Goal: Information Seeking & Learning: Learn about a topic

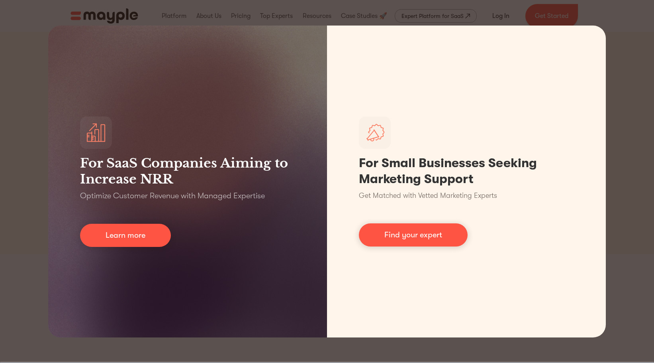
click at [623, 65] on div "For SaaS Companies Aiming to Increase NRR Optimize Customer Revenue with Manage…" at bounding box center [327, 181] width 654 height 363
click at [610, 84] on div "For SaaS Companies Aiming to Increase NRR Optimize Customer Revenue with Manage…" at bounding box center [327, 181] width 654 height 363
click at [619, 304] on div "For SaaS Companies Aiming to Increase NRR Optimize Customer Revenue with Manage…" at bounding box center [327, 181] width 654 height 363
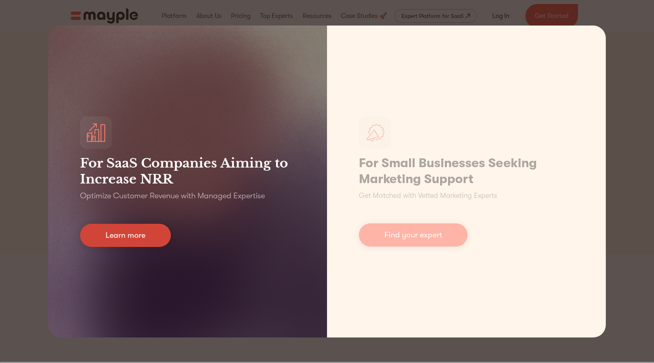
click at [169, 240] on link "Learn more" at bounding box center [125, 235] width 91 height 23
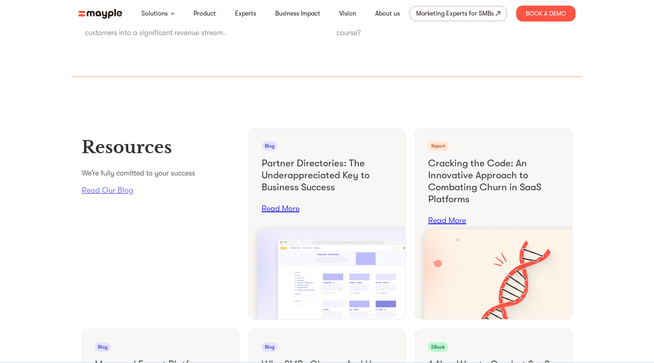
scroll to position [3432, 0]
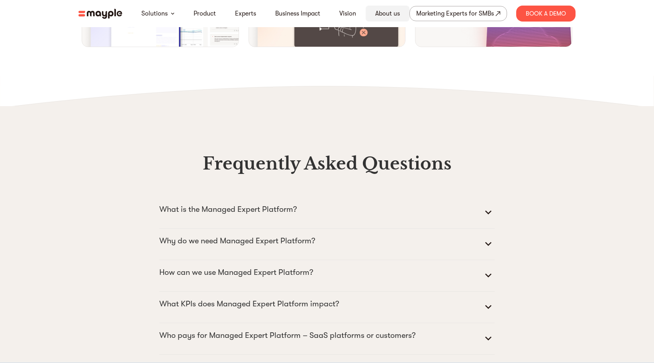
click at [391, 12] on link "About us" at bounding box center [387, 14] width 25 height 10
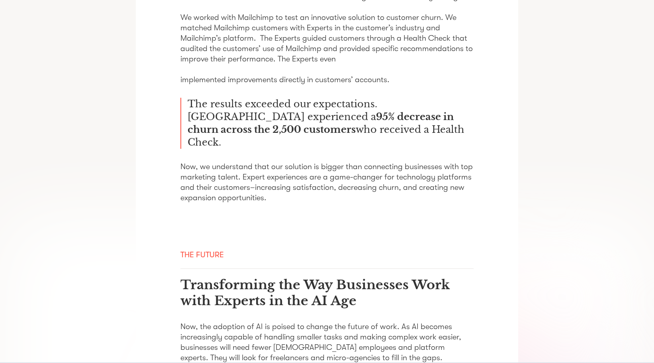
scroll to position [1279, 0]
